Goal: Information Seeking & Learning: Learn about a topic

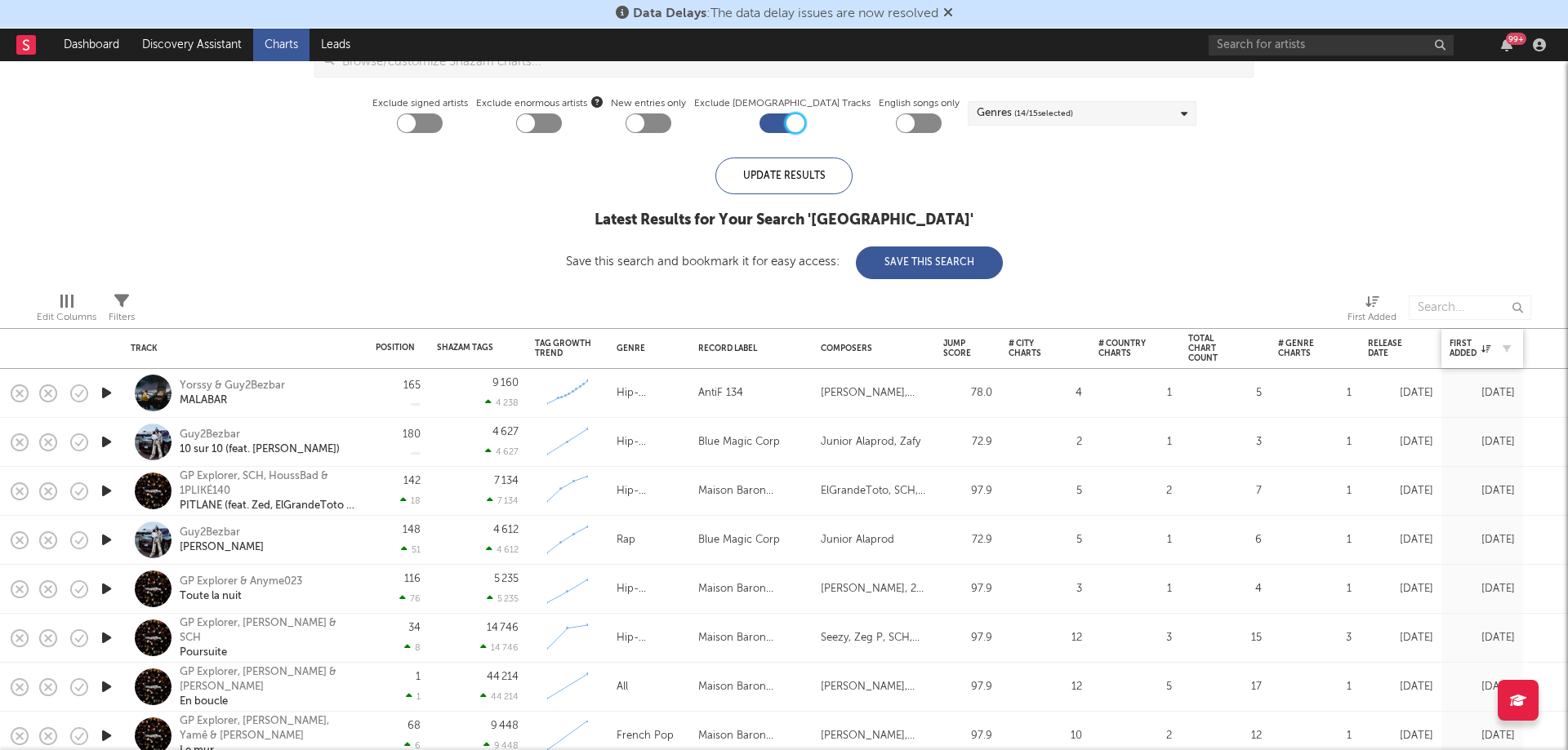
click at [1490, 353] on div at bounding box center [1502, 348] width 25 height 16
click at [1511, 347] on button "button" at bounding box center [1506, 348] width 16 height 16
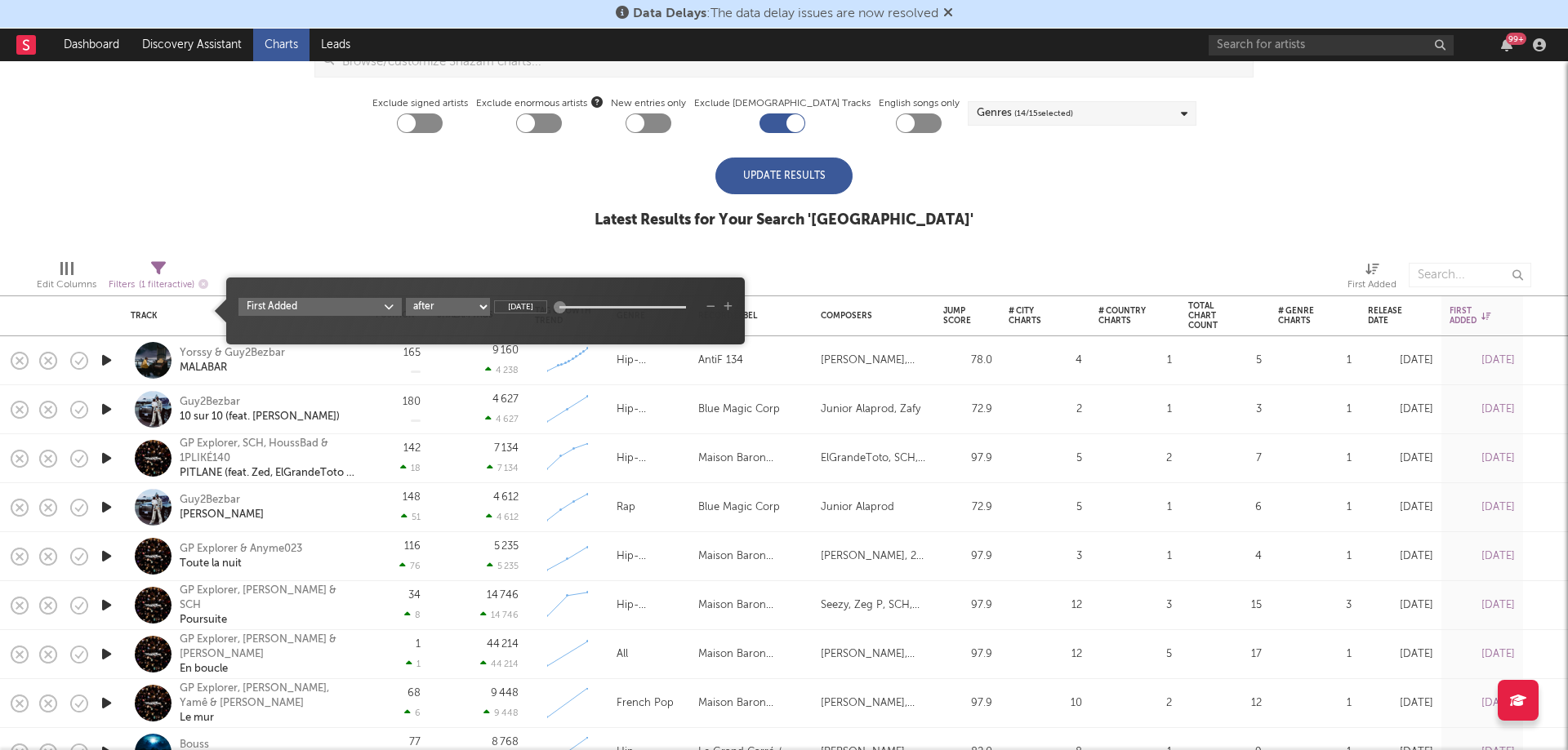
click at [490, 210] on div "iTunes Top 100 Soundcloud Playlists [PERSON_NAME] QQ BMAT Blocklist ( 0 ) Saved…" at bounding box center [784, 13] width 1568 height 465
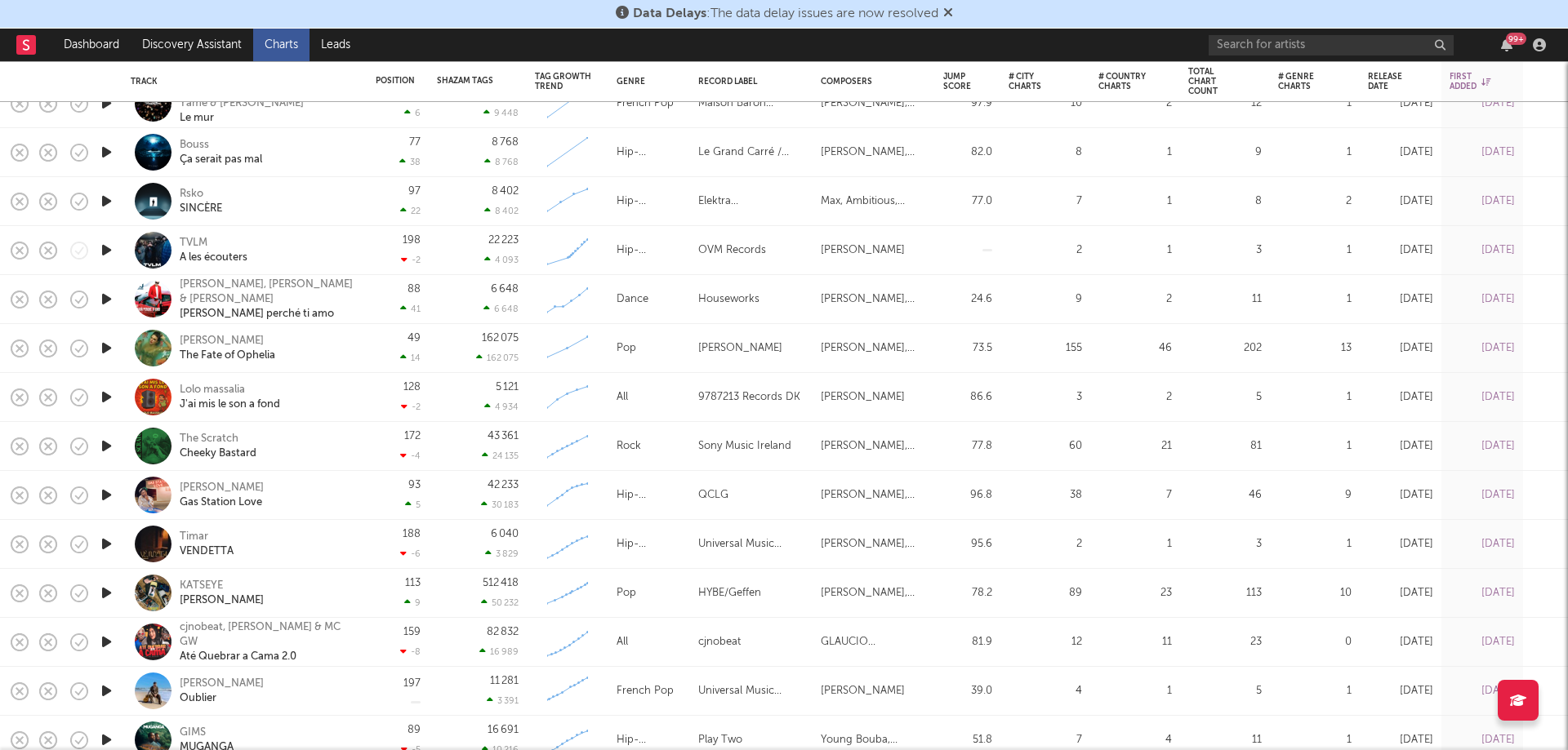
click at [100, 395] on icon "button" at bounding box center [106, 396] width 17 height 20
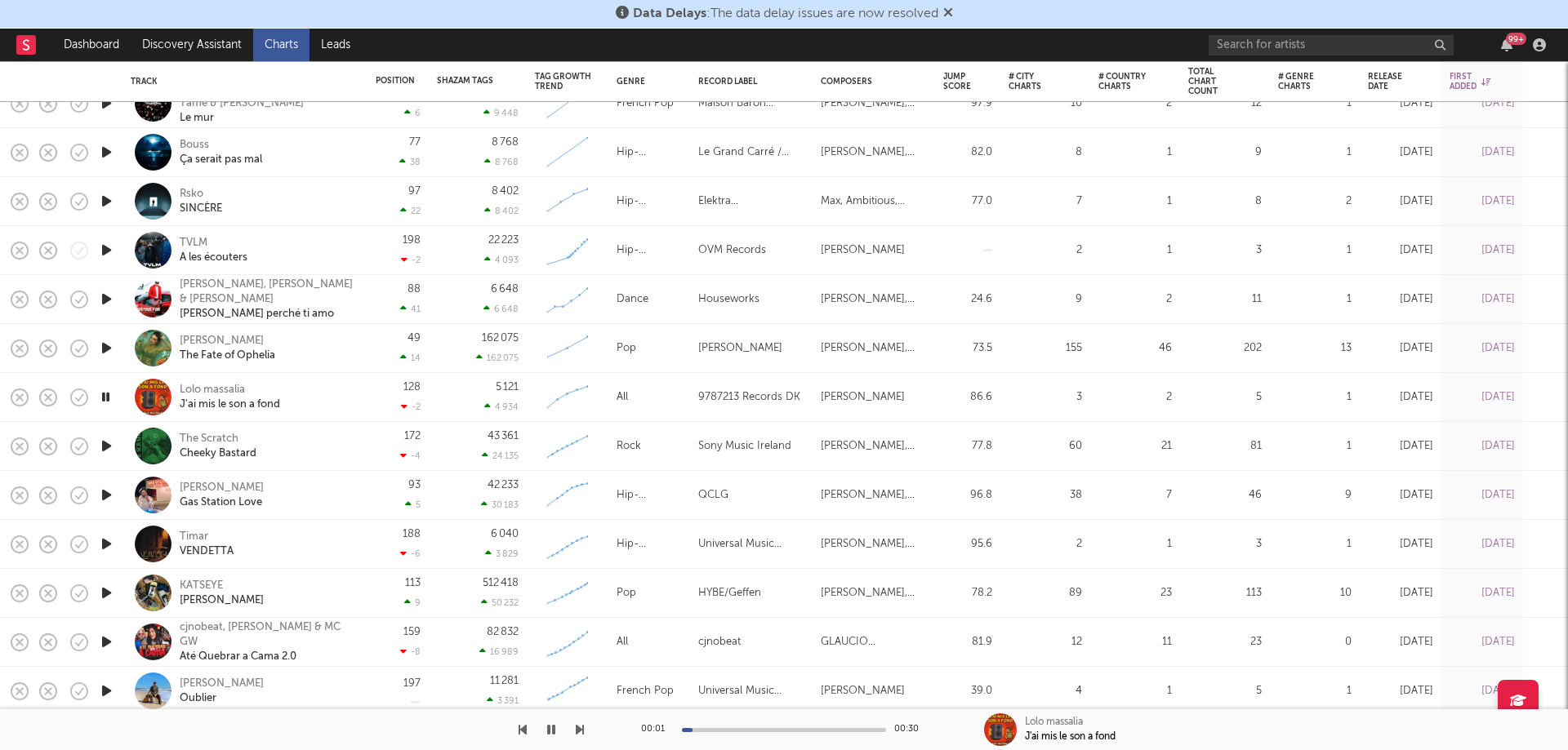
click at [100, 395] on icon "button" at bounding box center [105, 396] width 15 height 20
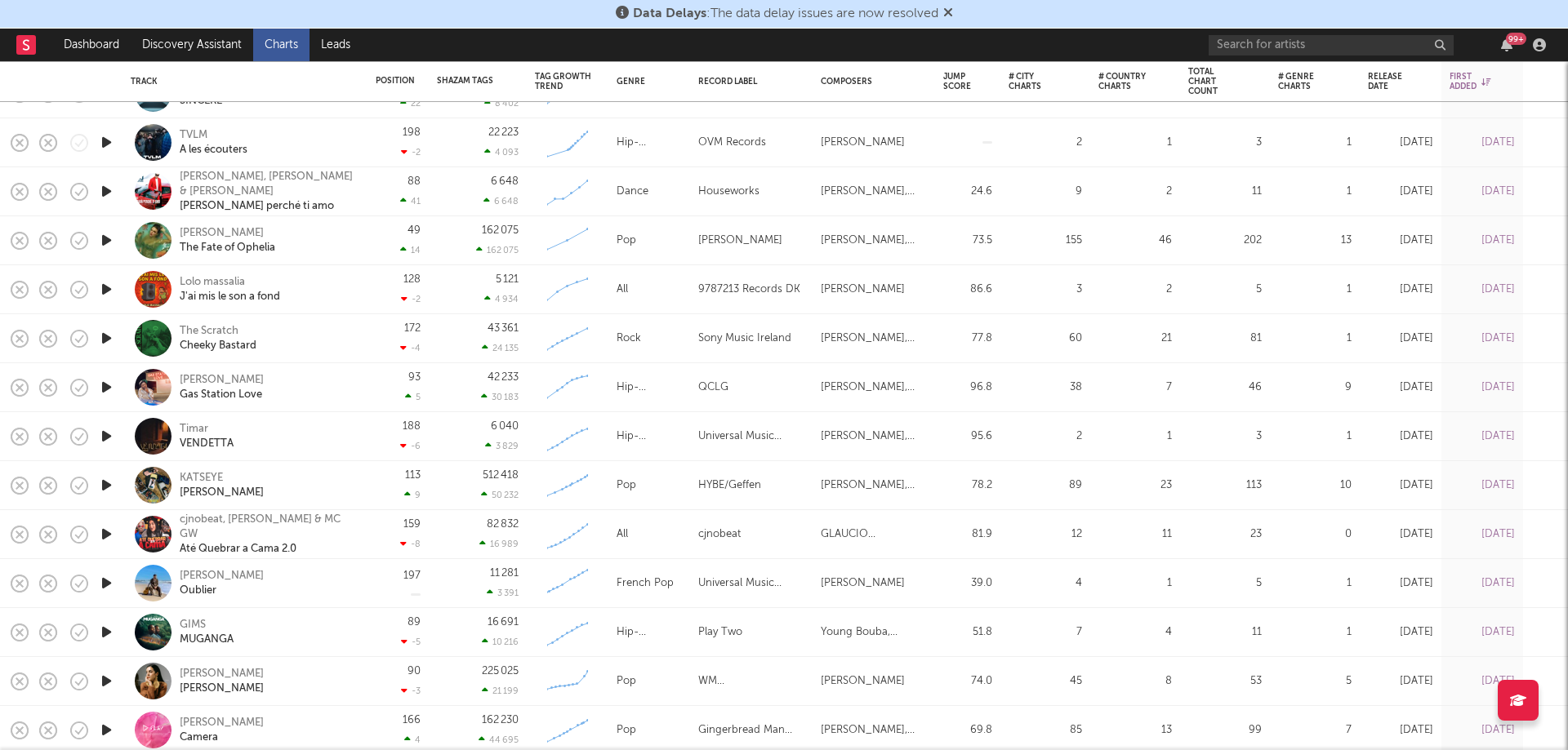
click at [114, 527] on icon "button" at bounding box center [106, 534] width 17 height 20
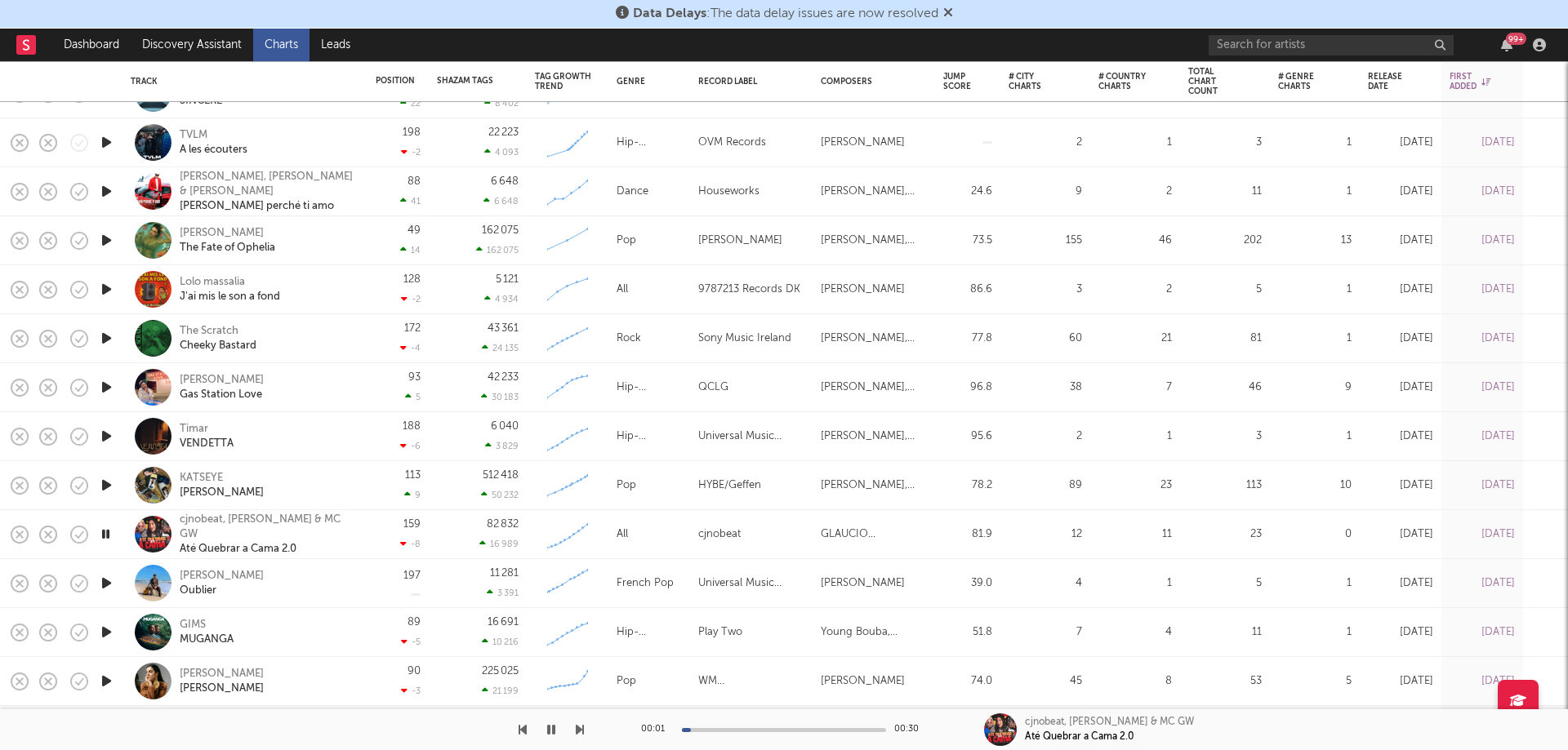
click at [114, 527] on icon "button" at bounding box center [105, 534] width 15 height 20
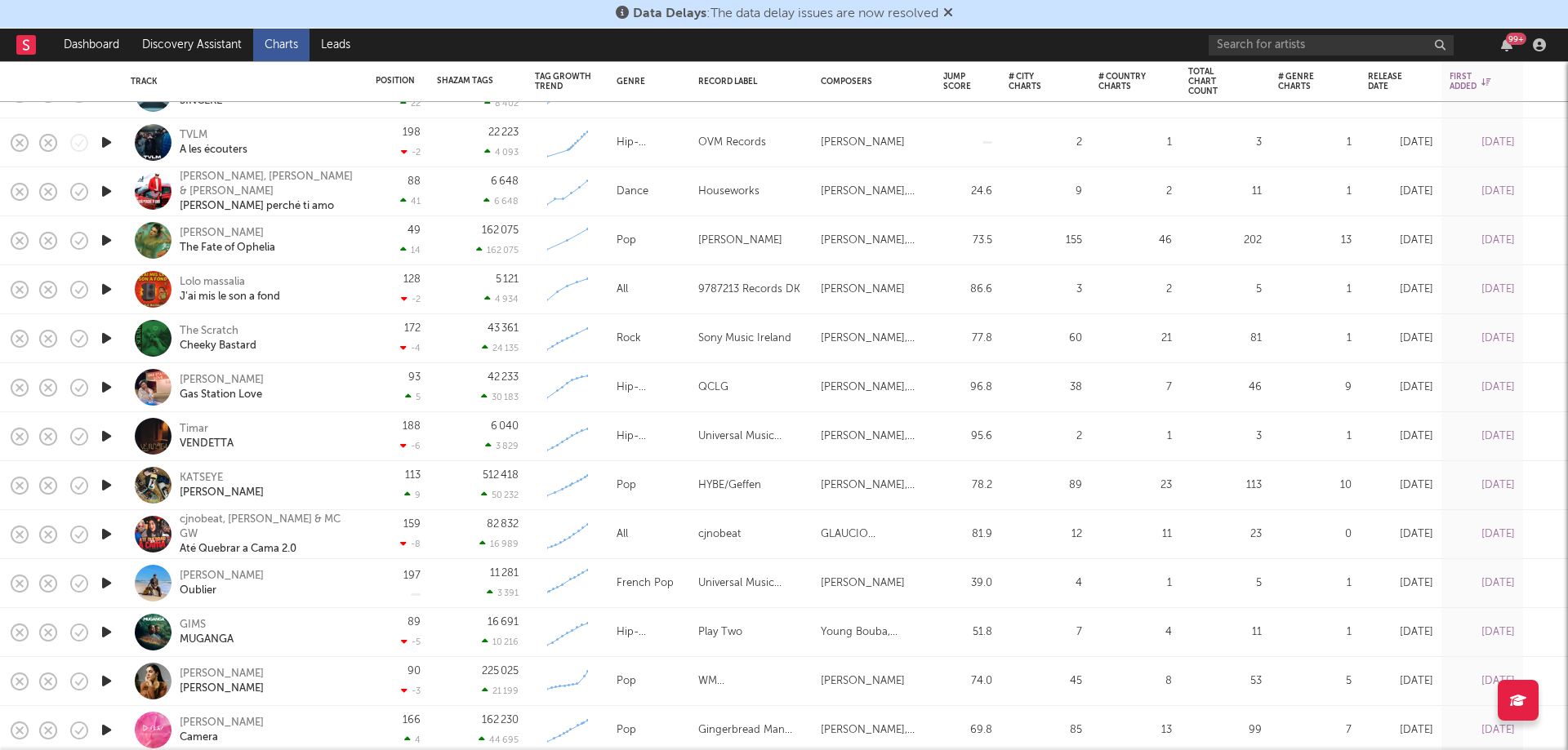
click at [106, 577] on icon "button" at bounding box center [106, 582] width 17 height 20
click at [106, 577] on icon "button" at bounding box center [105, 582] width 15 height 20
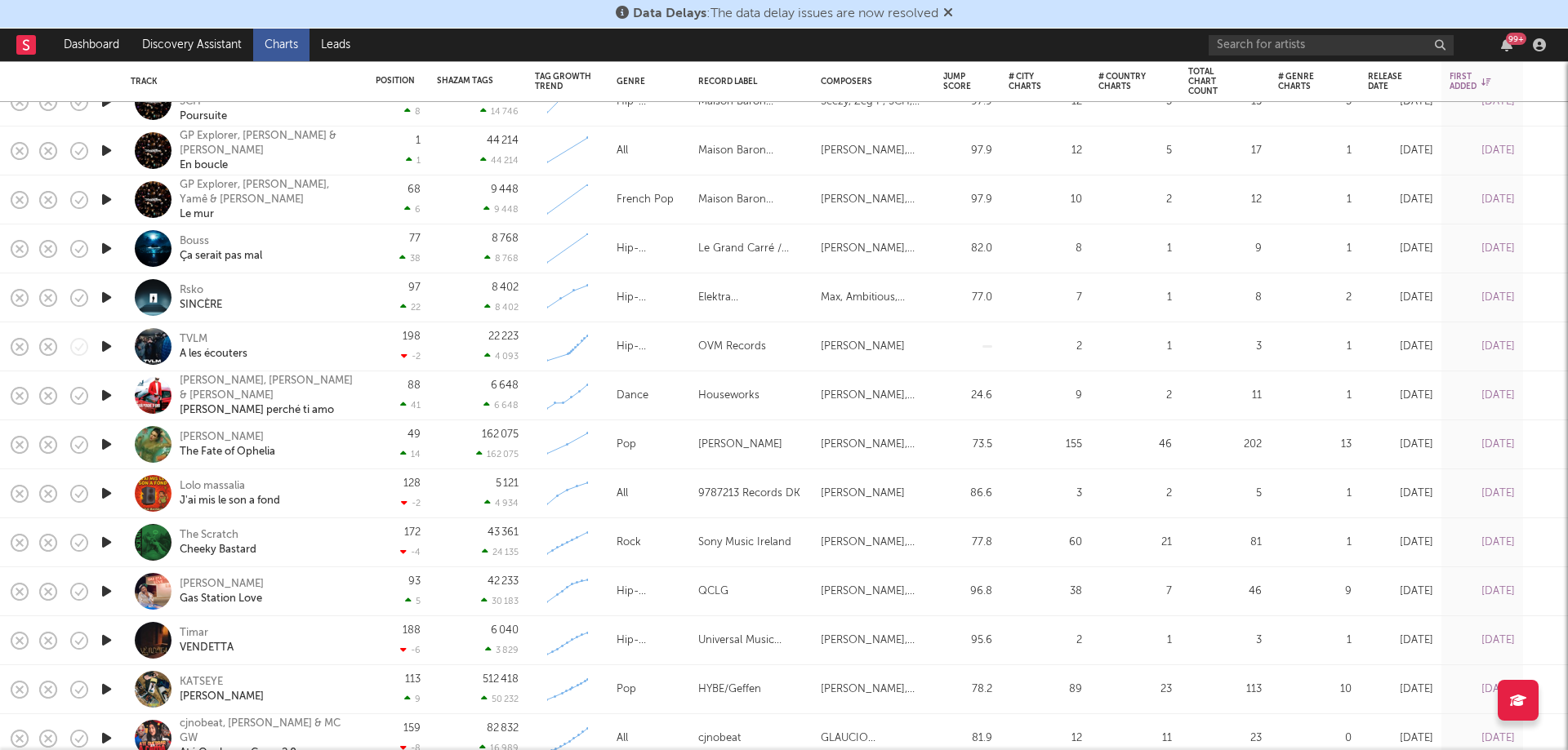
click at [98, 443] on div at bounding box center [106, 444] width 33 height 49
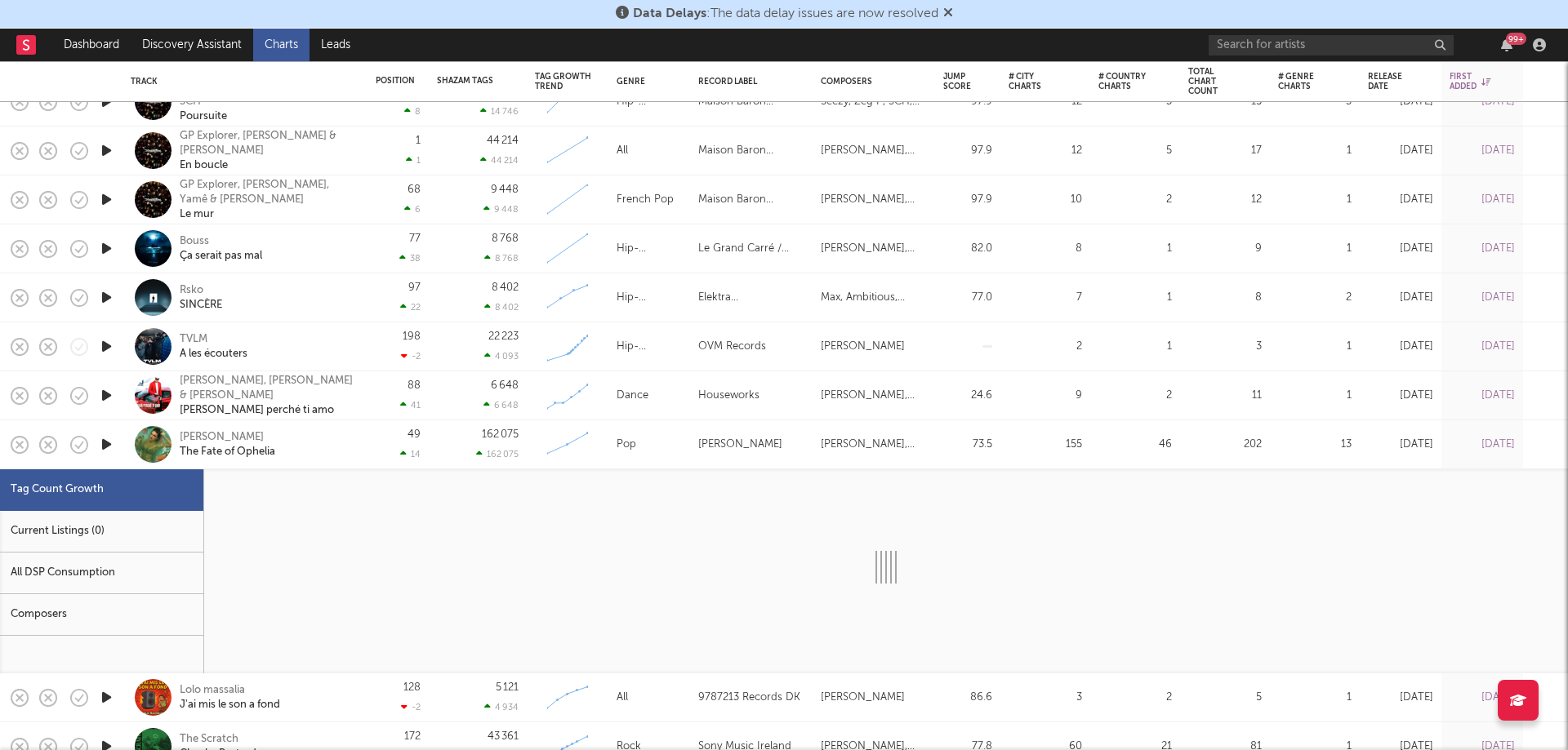
click at [104, 444] on icon "button" at bounding box center [106, 444] width 17 height 20
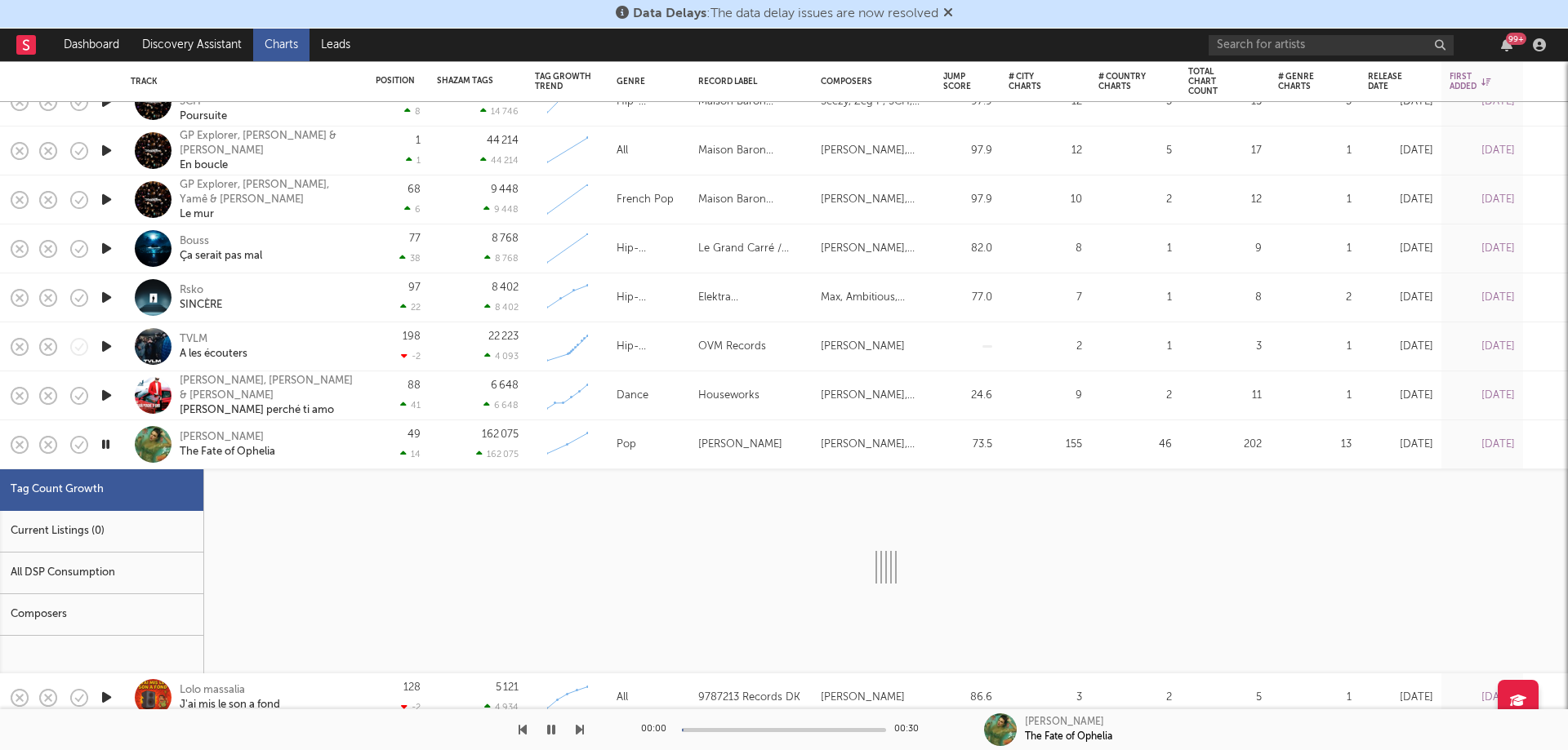
select select "1w"
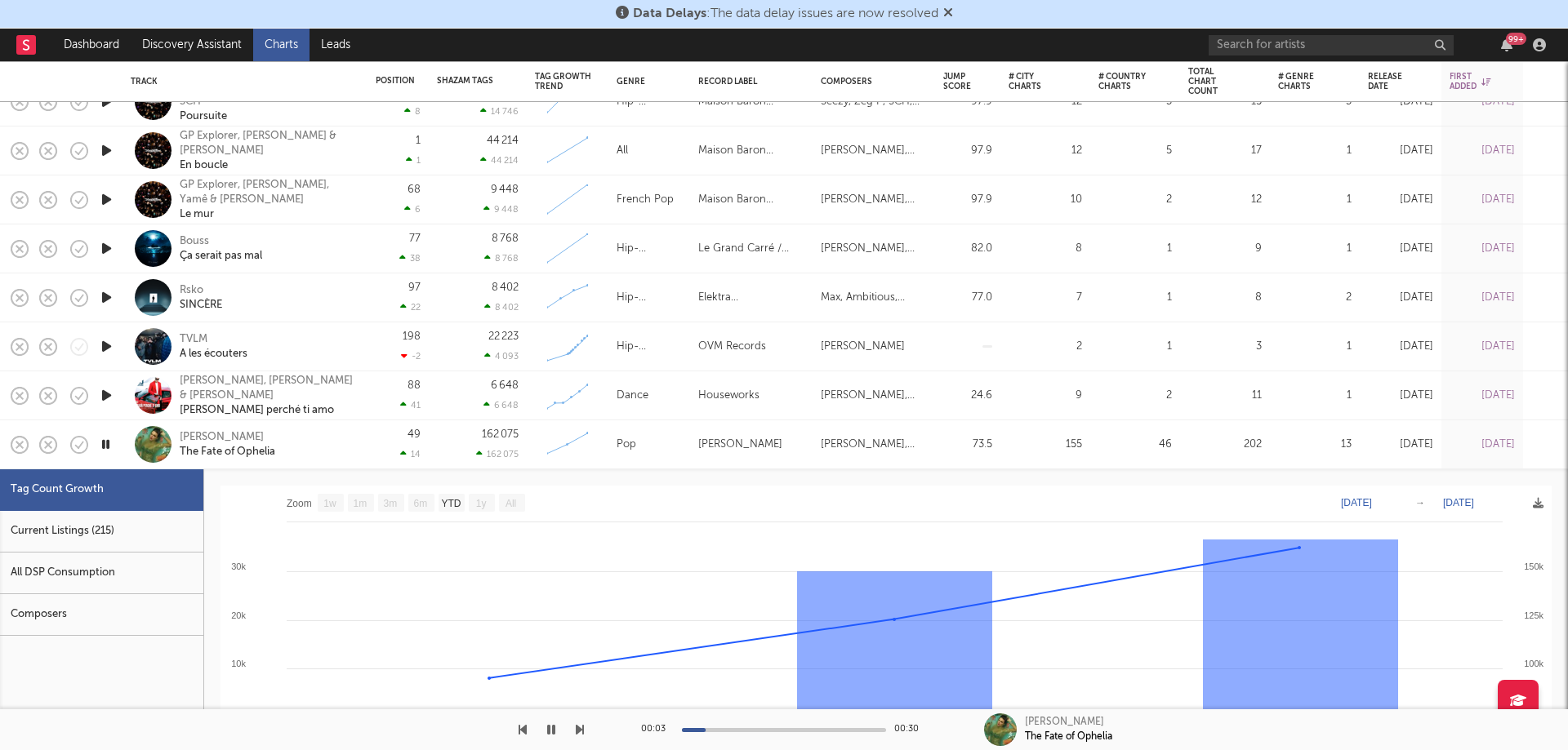
click at [104, 444] on icon "button" at bounding box center [105, 444] width 15 height 20
